Goal: Task Accomplishment & Management: Manage account settings

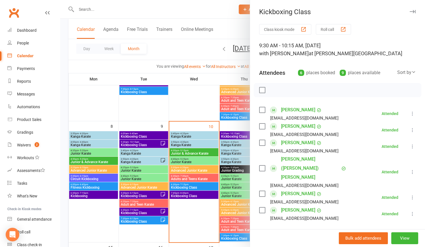
scroll to position [26, 0]
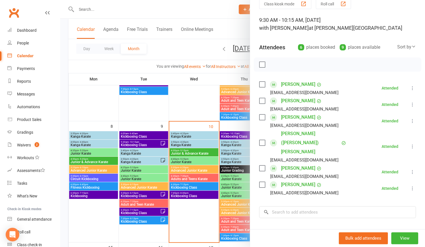
click at [295, 117] on link "[PERSON_NAME]" at bounding box center [298, 117] width 34 height 9
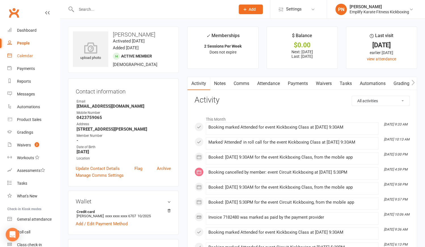
click at [21, 56] on div "Calendar" at bounding box center [25, 56] width 16 height 5
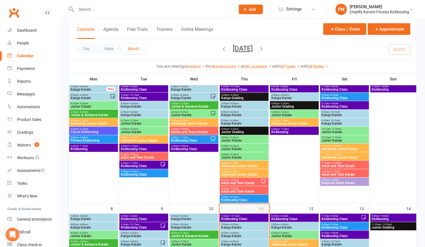
scroll to position [129, 0]
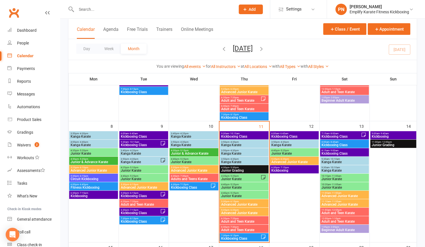
click at [236, 132] on span "- 10:15am" at bounding box center [234, 133] width 10 height 3
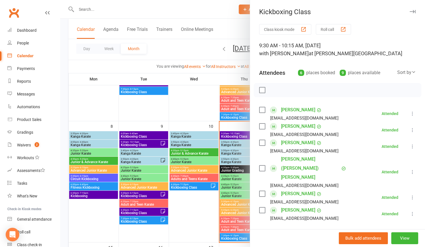
click at [291, 126] on link "[PERSON_NAME]" at bounding box center [298, 126] width 34 height 9
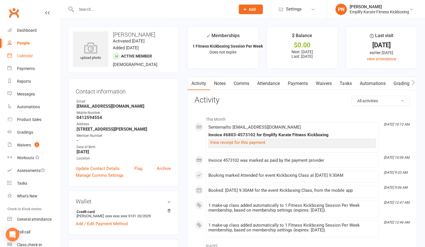
click at [30, 56] on div "Calendar" at bounding box center [25, 56] width 16 height 5
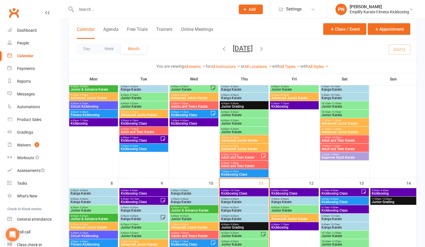
scroll to position [154, 0]
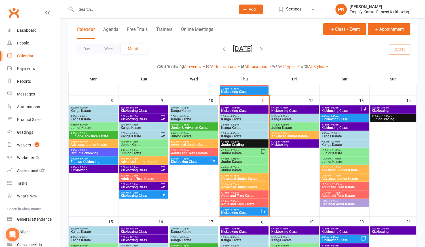
click at [224, 107] on span "9:30am - 10:15am" at bounding box center [244, 108] width 46 height 3
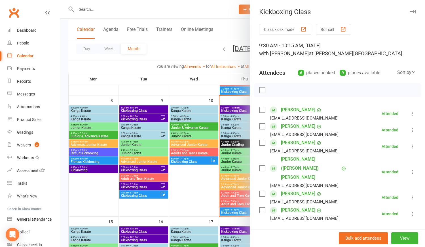
click at [299, 110] on link "[PERSON_NAME]" at bounding box center [298, 109] width 34 height 9
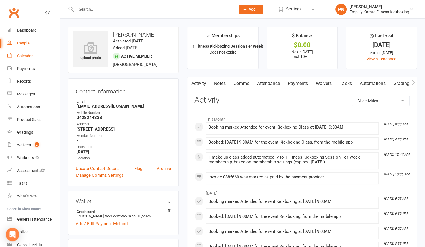
click at [28, 57] on div "Calendar" at bounding box center [25, 56] width 16 height 5
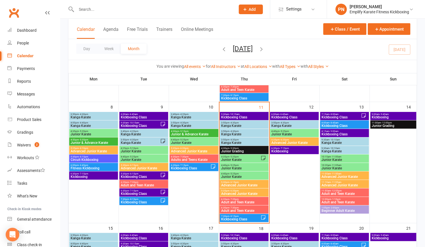
scroll to position [154, 0]
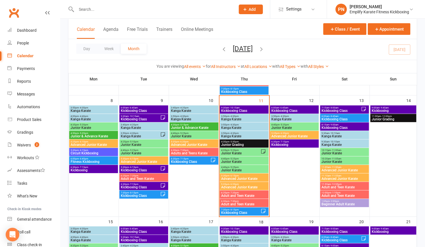
click at [241, 105] on div "9:30am - 10:15am Kickboxing Class" at bounding box center [244, 109] width 49 height 8
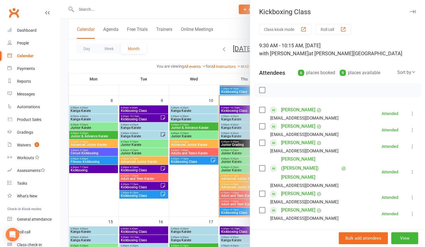
click at [303, 141] on link "[PERSON_NAME]" at bounding box center [298, 142] width 34 height 9
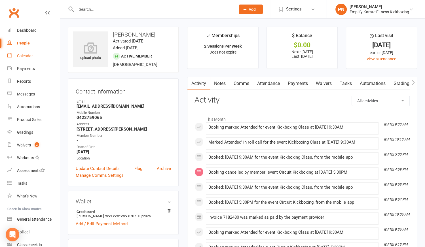
click at [17, 56] on div "Calendar" at bounding box center [25, 56] width 16 height 5
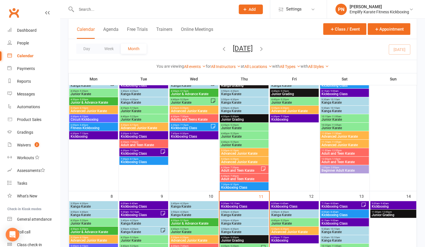
scroll to position [154, 0]
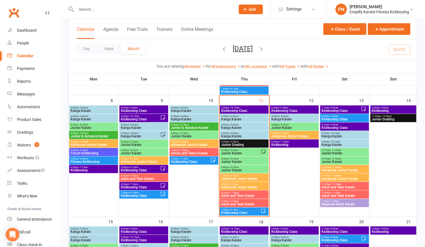
click at [239, 109] on span "Kickboxing Class" at bounding box center [244, 110] width 46 height 3
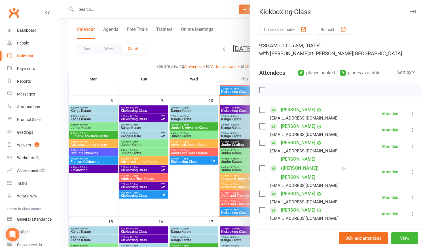
click at [292, 189] on link "[PERSON_NAME]" at bounding box center [298, 193] width 34 height 9
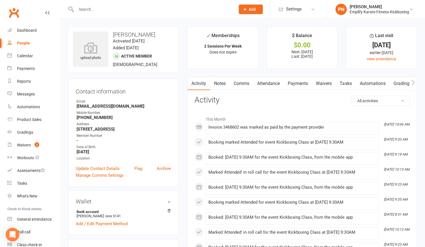
click at [104, 10] on input "text" at bounding box center [153, 9] width 157 height 8
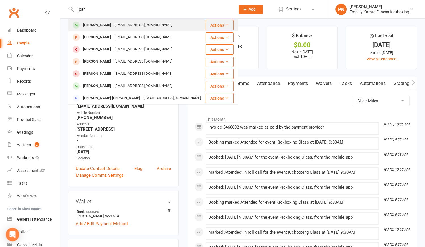
type input "pan"
click at [115, 26] on div "[EMAIL_ADDRESS][DOMAIN_NAME]" at bounding box center [143, 25] width 61 height 8
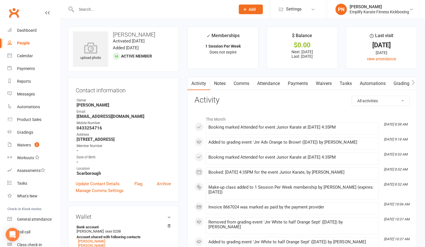
click at [290, 83] on link "Payments" at bounding box center [298, 83] width 28 height 13
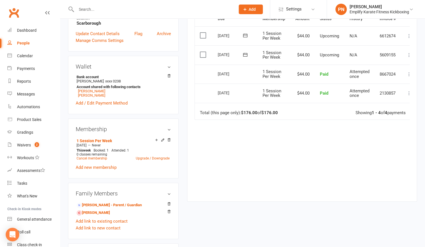
scroll to position [154, 0]
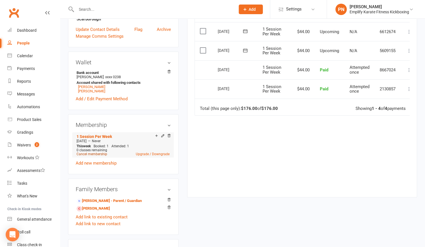
click at [94, 154] on link "Cancel membership" at bounding box center [92, 154] width 31 height 4
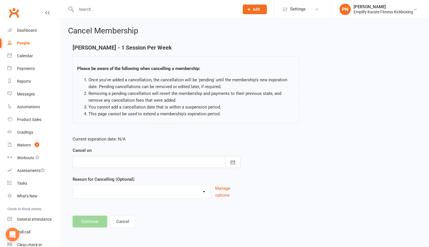
click at [98, 159] on div at bounding box center [157, 162] width 168 height 12
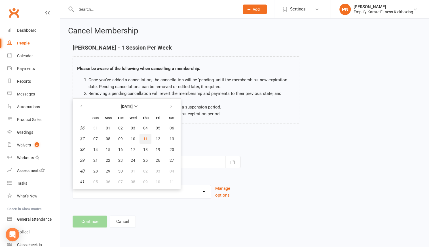
click at [149, 140] on button "11" at bounding box center [145, 139] width 12 height 10
type input "[DATE]"
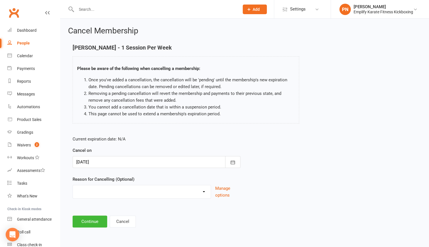
click at [135, 195] on select "Break and return downgrade Holiday Injury Life issues Lost interest Money Movin…" at bounding box center [142, 190] width 138 height 11
select select "10"
click at [73, 185] on select "Break and return downgrade Holiday Injury Life issues Lost interest Money Movin…" at bounding box center [142, 190] width 138 height 11
click at [102, 224] on button "Continue" at bounding box center [90, 222] width 35 height 12
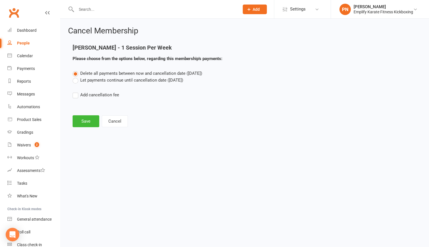
click at [73, 82] on label "Let payments continue until cancellation date ([DATE])" at bounding box center [128, 80] width 111 height 7
click at [73, 77] on input "Let payments continue until cancellation date ([DATE])" at bounding box center [75, 77] width 4 height 0
click at [90, 121] on button "Save" at bounding box center [86, 121] width 27 height 12
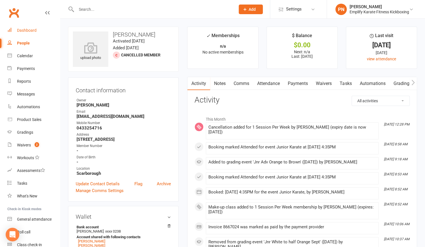
click at [36, 30] on link "Dashboard" at bounding box center [33, 30] width 52 height 13
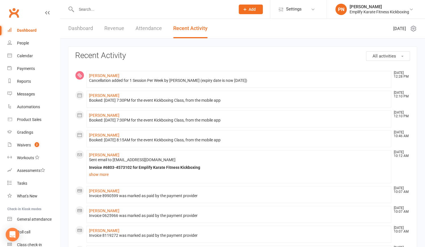
click at [88, 26] on link "Dashboard" at bounding box center [80, 29] width 25 height 20
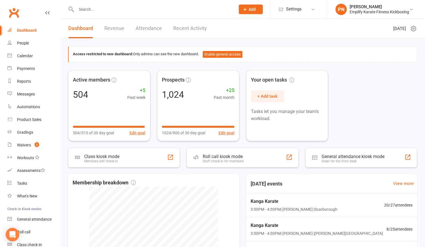
click at [125, 7] on input "text" at bounding box center [153, 9] width 157 height 8
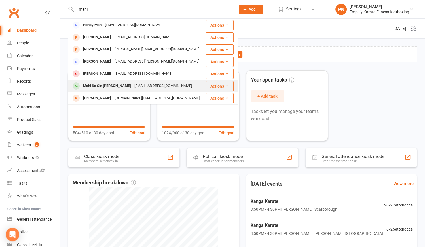
type input "mahi"
click at [119, 84] on div "Mahi Ka Sin [PERSON_NAME]" at bounding box center [106, 86] width 51 height 8
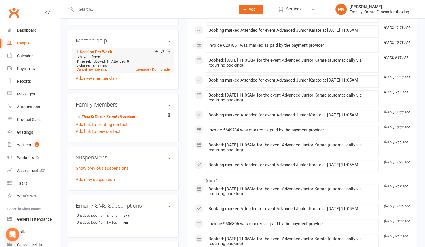
scroll to position [258, 0]
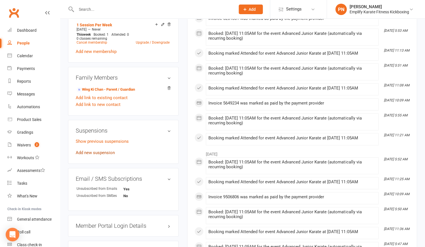
click at [92, 150] on link "Add new suspension" at bounding box center [95, 152] width 39 height 5
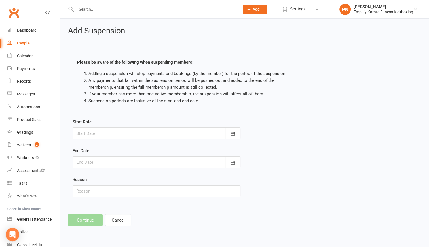
click at [95, 134] on div at bounding box center [157, 134] width 168 height 12
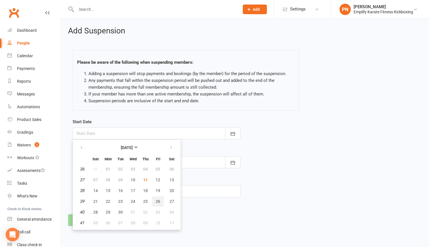
click at [156, 201] on span "26" at bounding box center [158, 201] width 5 height 5
type input "[DATE]"
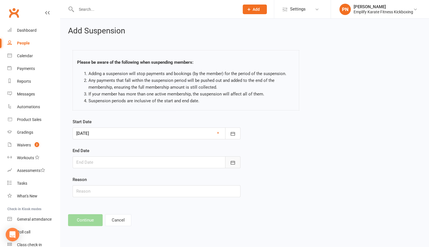
click at [232, 162] on icon "button" at bounding box center [233, 163] width 6 height 6
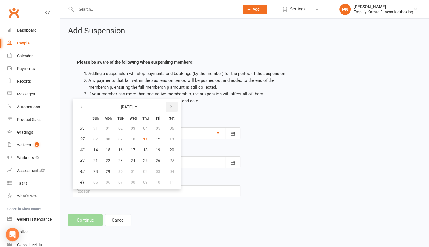
click at [169, 107] on icon "button" at bounding box center [171, 107] width 4 height 5
click at [157, 159] on span "24" at bounding box center [158, 160] width 5 height 5
type input "[DATE]"
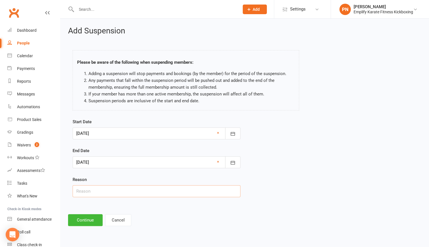
click at [137, 191] on input "text" at bounding box center [157, 191] width 168 height 12
type input "Holiday email"
click at [90, 216] on button "Continue" at bounding box center [85, 220] width 35 height 12
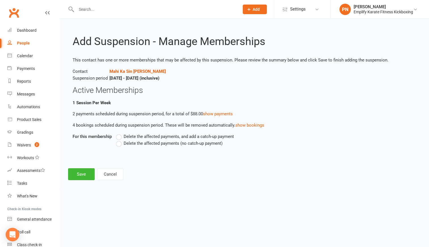
click at [120, 145] on label "Delete the affected payments (no catch-up payment)" at bounding box center [169, 143] width 107 height 7
click at [120, 140] on input "Delete the affected payments (no catch-up payment)" at bounding box center [118, 140] width 4 height 0
click at [89, 173] on button "Save" at bounding box center [81, 174] width 27 height 12
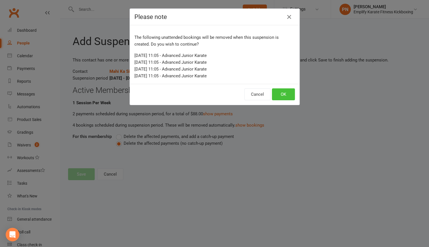
click at [280, 92] on button "OK" at bounding box center [283, 94] width 23 height 12
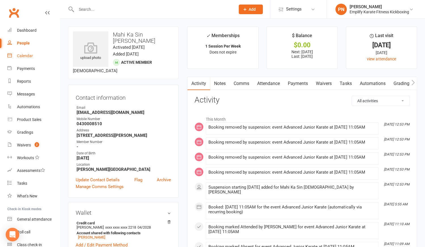
click at [22, 54] on div "Calendar" at bounding box center [25, 56] width 16 height 5
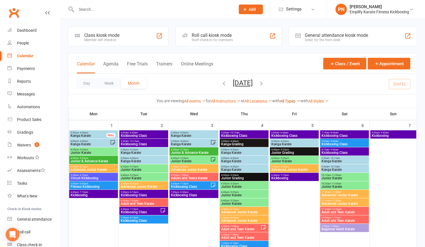
click at [293, 99] on link "All Types" at bounding box center [290, 101] width 21 height 5
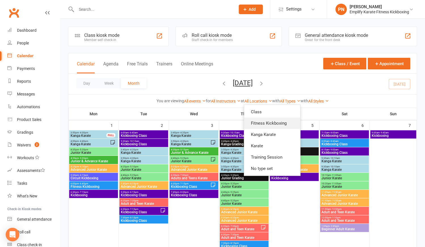
click at [271, 123] on link "Fitness Kickboxing" at bounding box center [272, 123] width 56 height 11
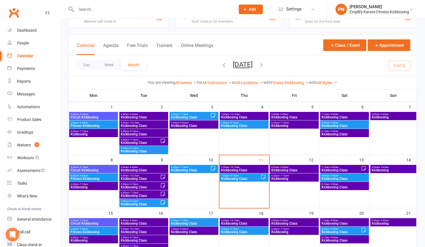
scroll to position [26, 0]
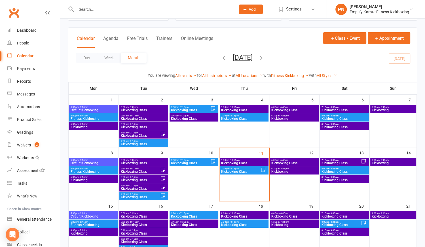
click at [246, 171] on span "Kickboxing Class" at bounding box center [241, 171] width 40 height 3
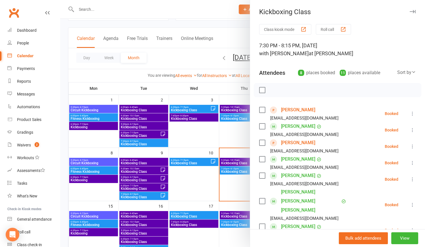
click at [410, 147] on icon at bounding box center [413, 147] width 6 height 6
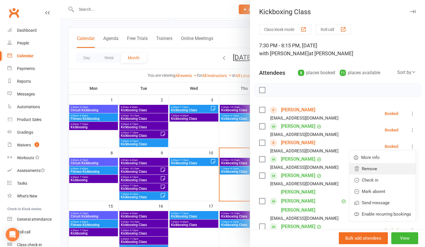
click at [365, 170] on link "Remove" at bounding box center [382, 168] width 66 height 11
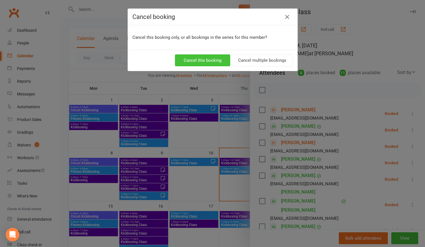
click at [209, 59] on button "Cancel this booking" at bounding box center [202, 60] width 55 height 12
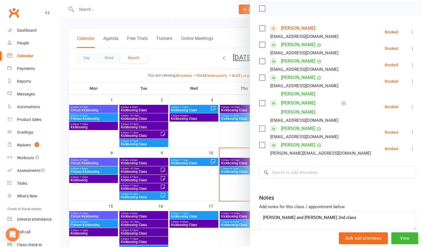
scroll to position [92, 0]
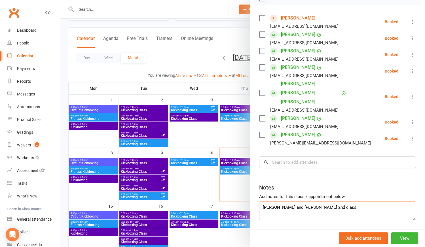
click at [284, 202] on textarea "[PERSON_NAME] and [PERSON_NAME] 2nd class" at bounding box center [337, 211] width 157 height 19
type textarea "Abi 2nd class"
click at [215, 182] on div at bounding box center [242, 123] width 365 height 247
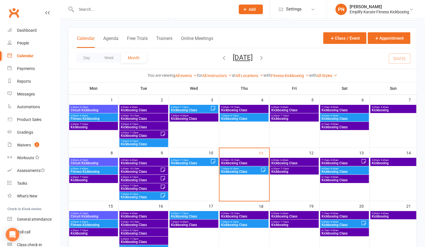
click at [242, 224] on span "Kickboxing Class" at bounding box center [244, 224] width 46 height 3
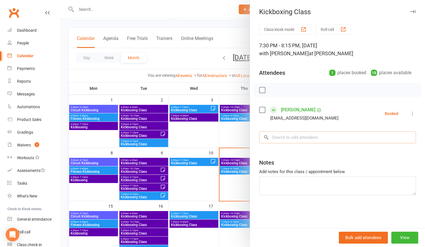
click at [276, 137] on input "search" at bounding box center [337, 138] width 157 height 12
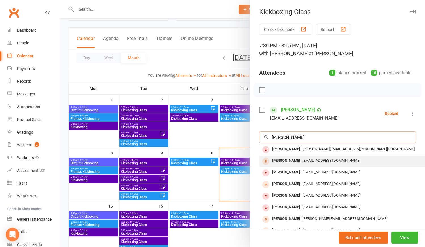
type input "[PERSON_NAME]"
click at [286, 160] on div "[PERSON_NAME]" at bounding box center [286, 161] width 33 height 8
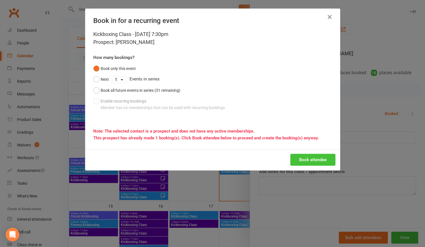
click at [294, 160] on button "Book attendee" at bounding box center [312, 160] width 45 height 12
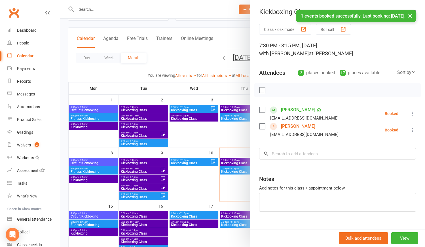
click at [195, 183] on div at bounding box center [242, 123] width 365 height 247
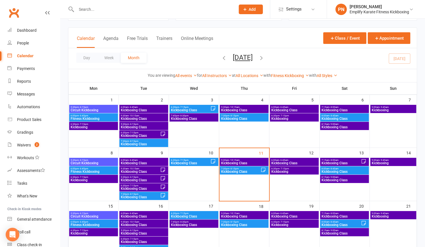
click at [132, 13] on input "text" at bounding box center [153, 9] width 157 height 8
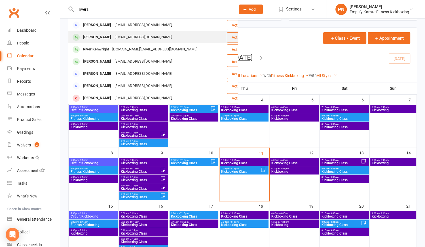
type input "rivers"
click at [126, 39] on div "[EMAIL_ADDRESS][DOMAIN_NAME]" at bounding box center [143, 37] width 61 height 8
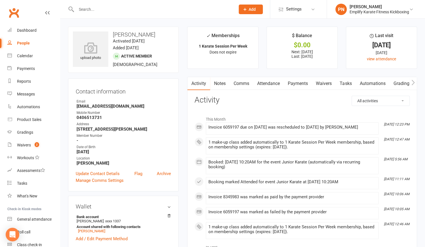
click at [293, 83] on link "Payments" at bounding box center [298, 83] width 28 height 13
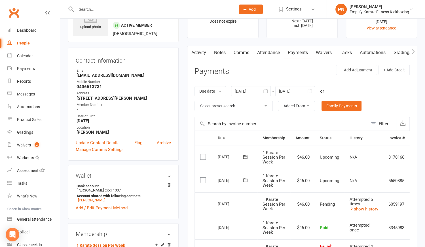
scroll to position [103, 0]
